Goal: Task Accomplishment & Management: Use online tool/utility

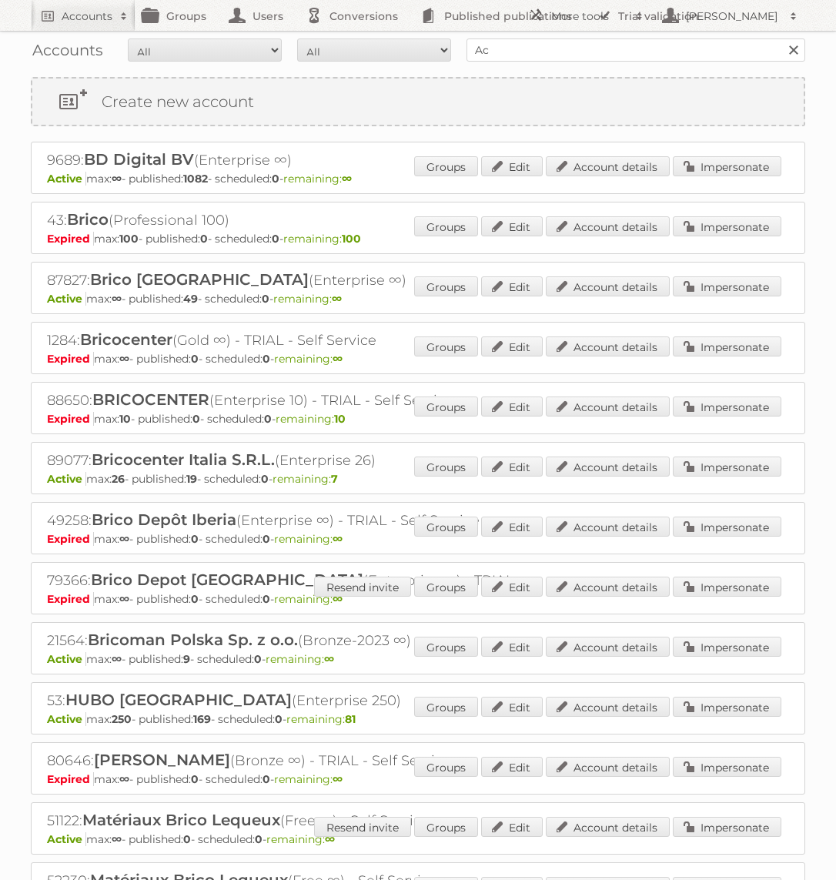
type input "Action PIA"
click at [781, 38] on input "Search" at bounding box center [792, 49] width 23 height 23
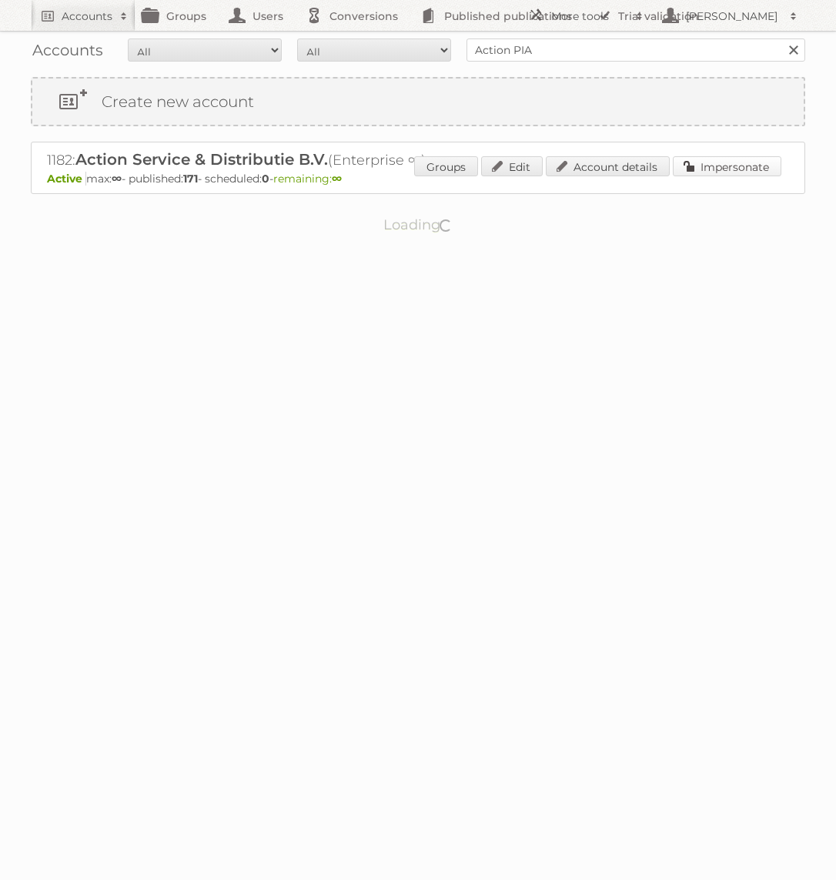
click at [725, 165] on link "Impersonate" at bounding box center [727, 166] width 108 height 20
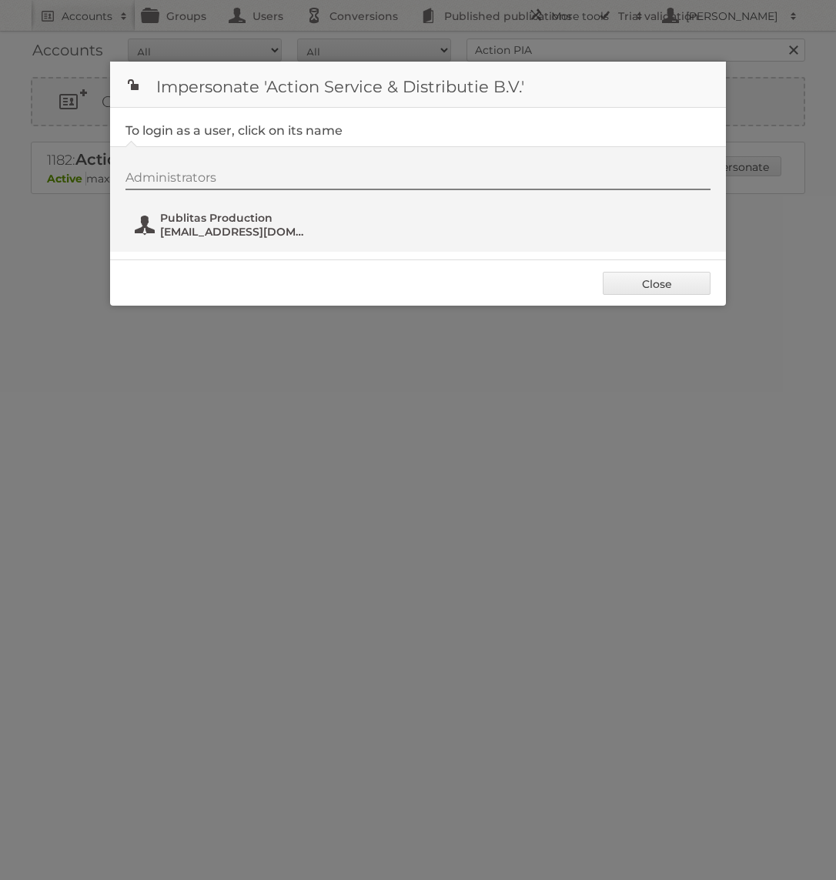
click at [230, 221] on span "Publitas Production" at bounding box center [234, 218] width 149 height 14
